Goal: Check status: Check status

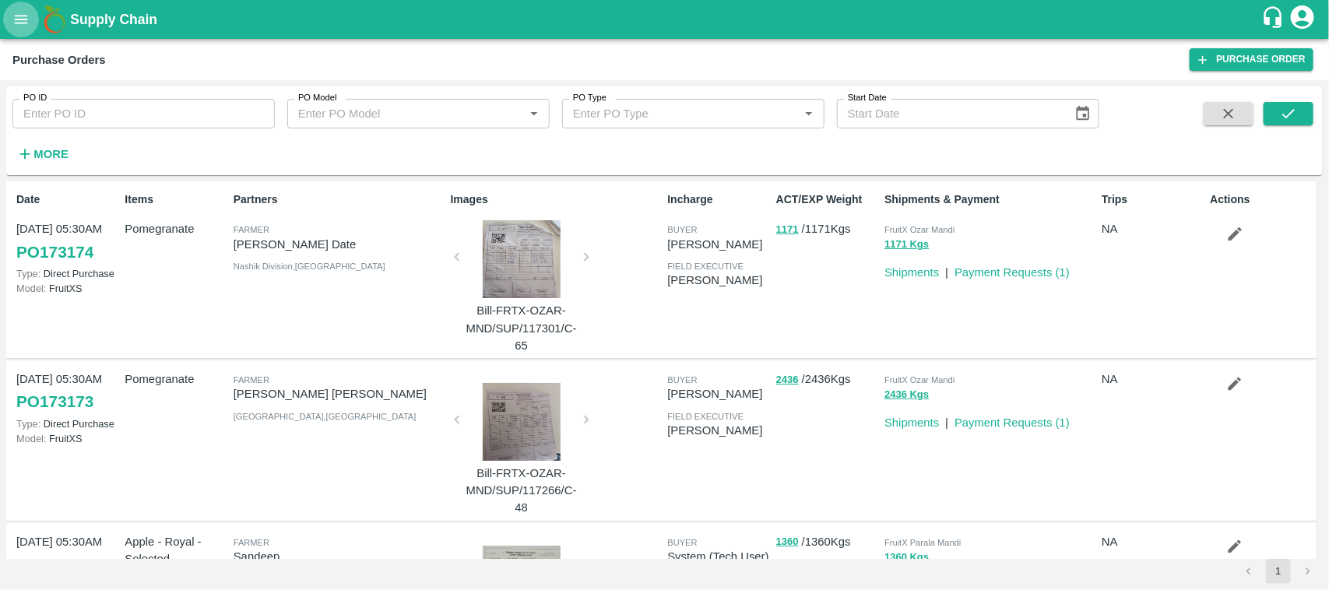
click at [23, 9] on button "open drawer" at bounding box center [21, 20] width 36 height 36
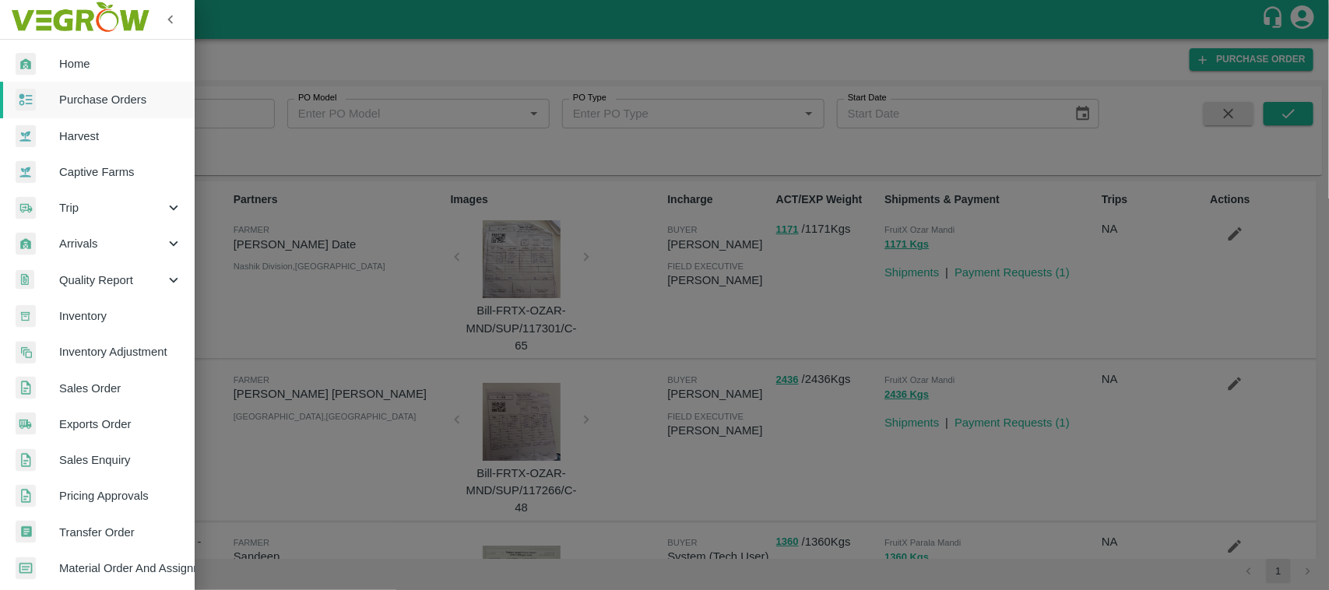
scroll to position [294, 0]
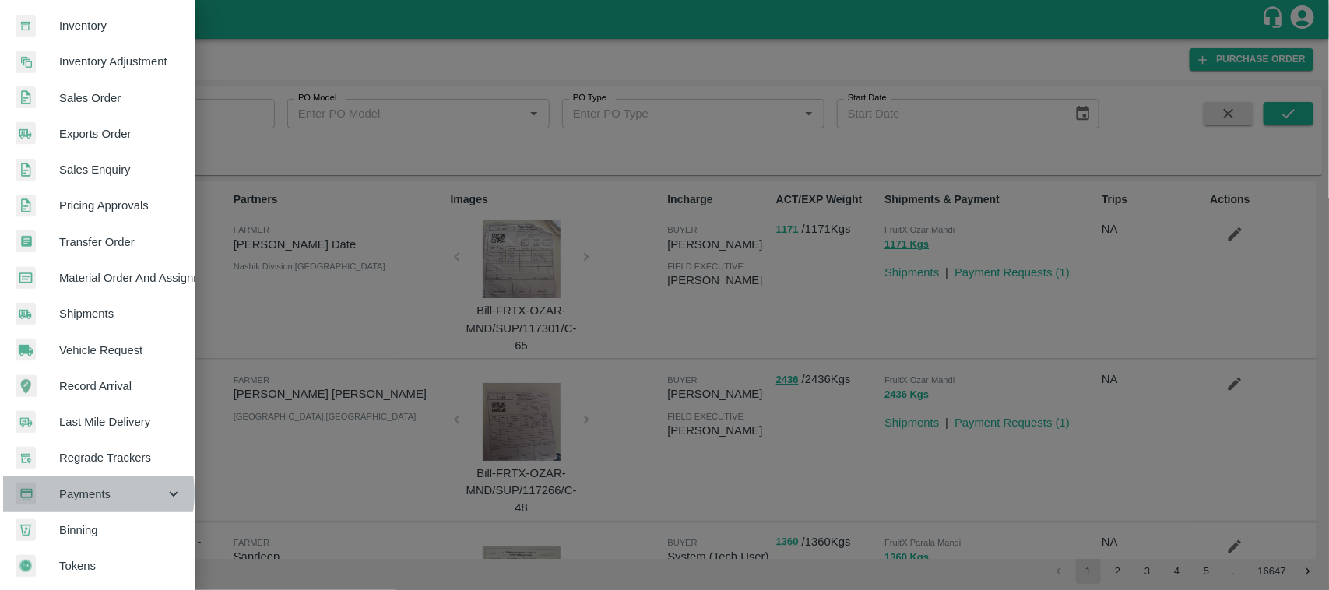
click at [83, 488] on span "Payments" at bounding box center [112, 494] width 106 height 17
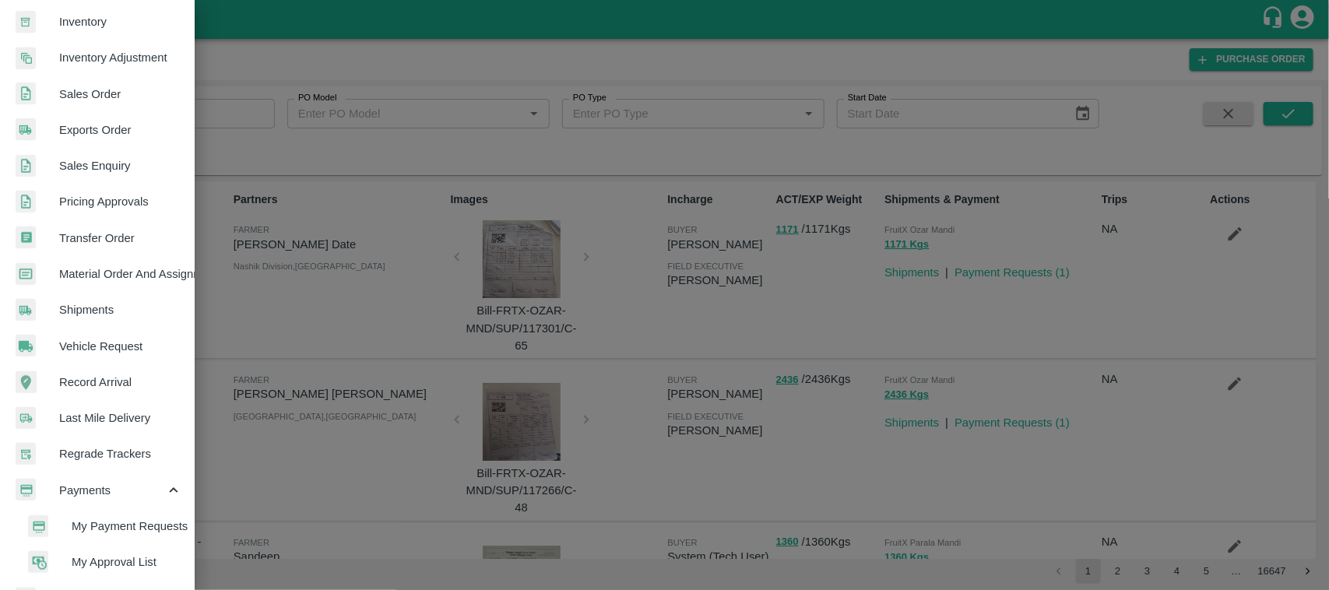
click at [97, 562] on span "My Approval List" at bounding box center [127, 562] width 111 height 17
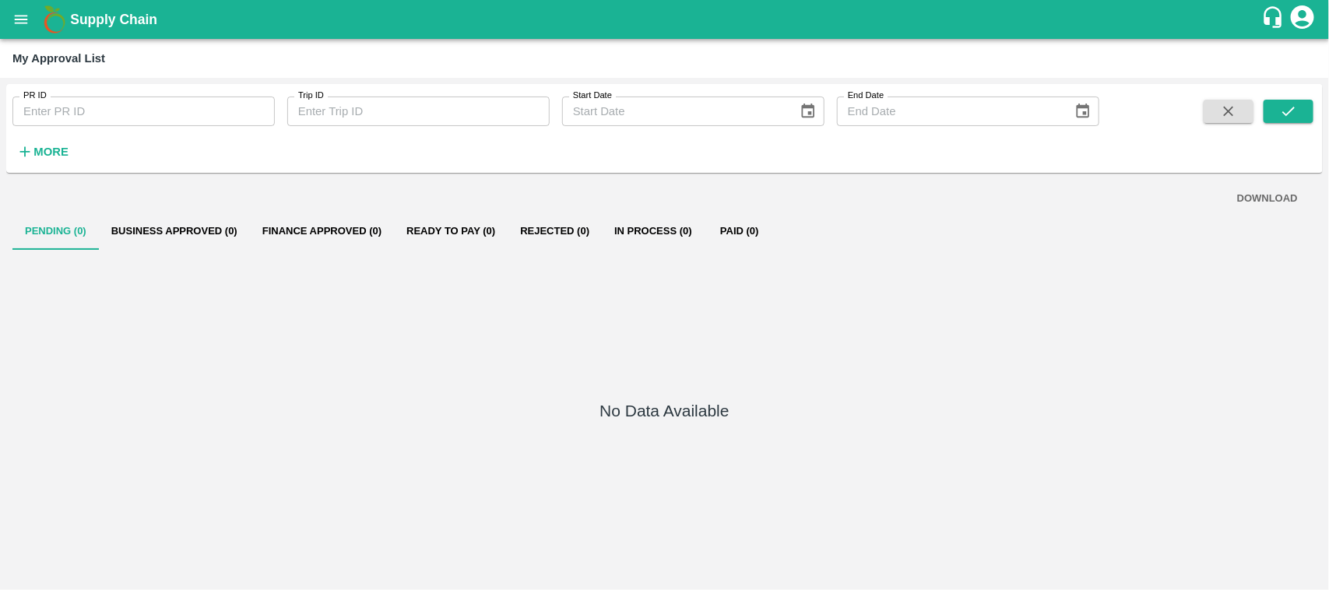
click at [220, 251] on div "No Data Available" at bounding box center [664, 414] width 1304 height 328
click at [211, 240] on button "Business Approved (0)" at bounding box center [174, 231] width 151 height 37
click at [177, 219] on button "Business Approved (0)" at bounding box center [174, 231] width 151 height 37
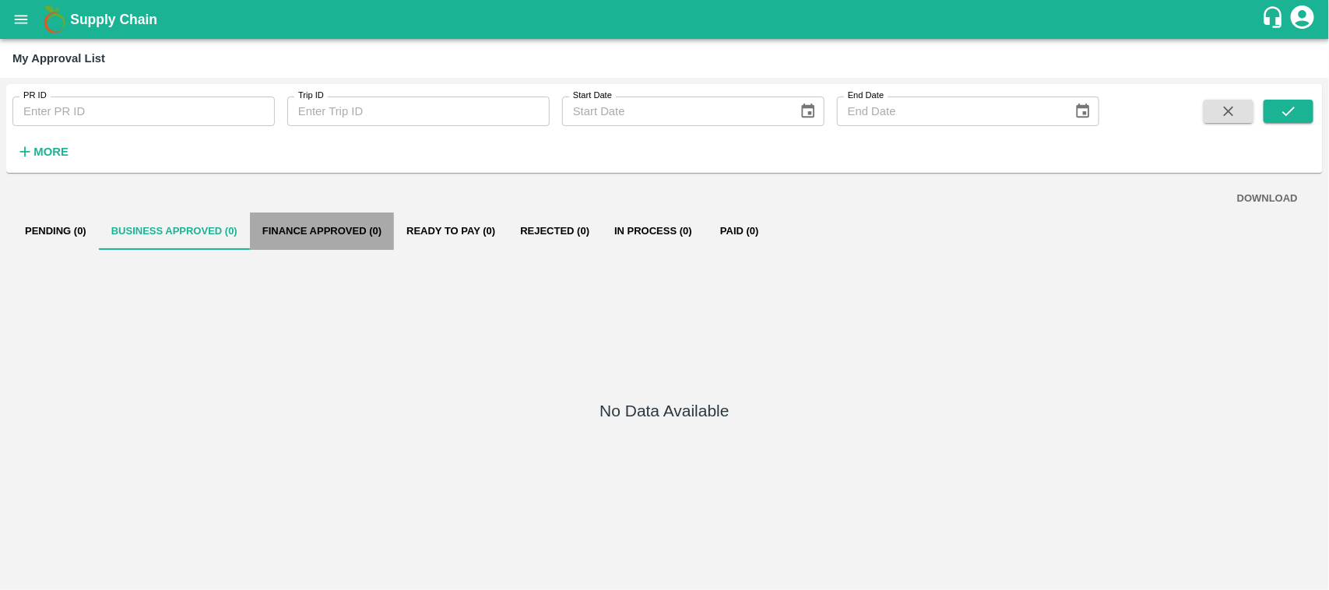
click at [294, 239] on button "Finance Approved (0)" at bounding box center [322, 231] width 144 height 37
